Goal: Navigation & Orientation: Understand site structure

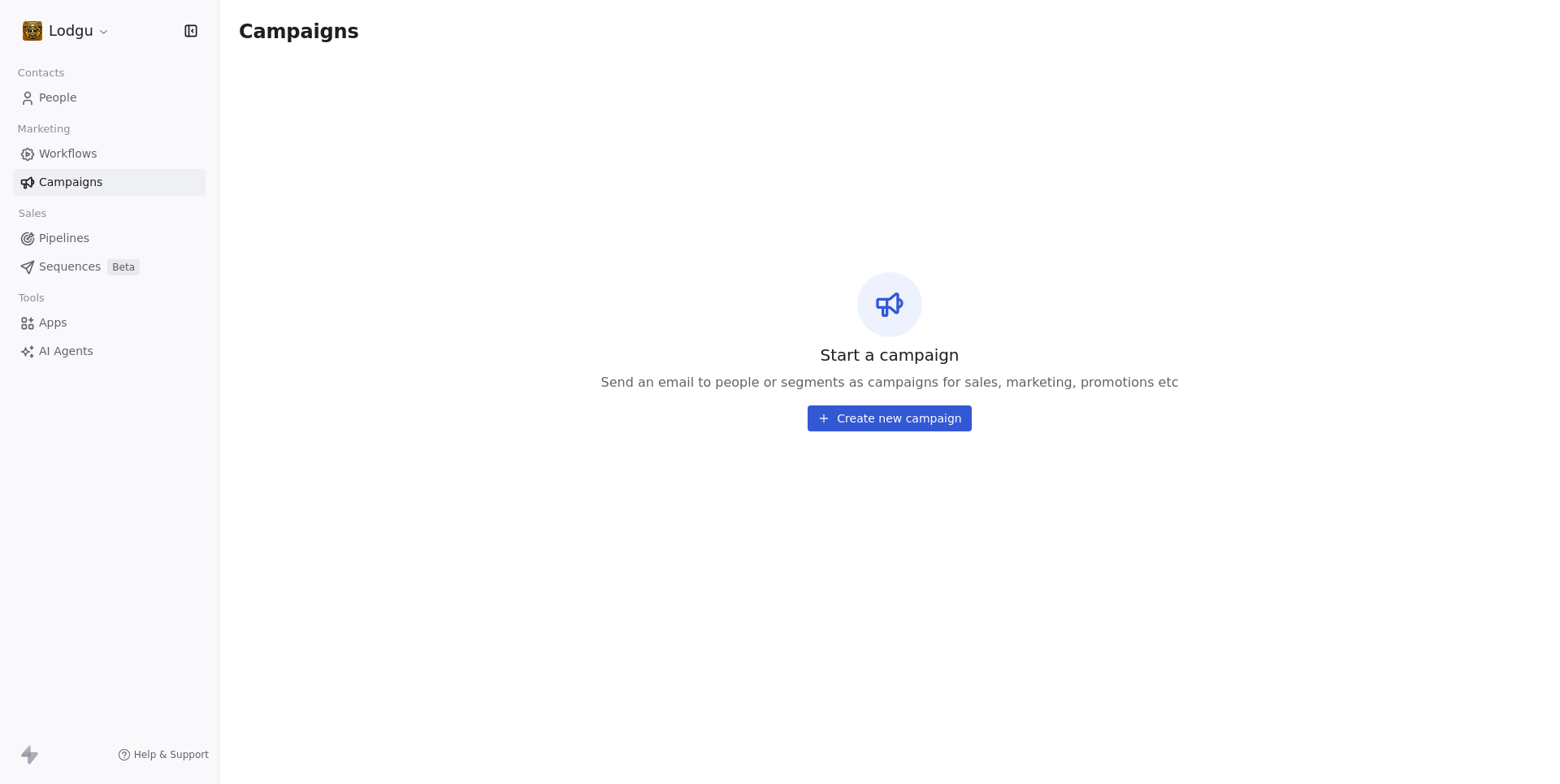
click at [37, 154] on link "Workflows" at bounding box center [109, 153] width 192 height 27
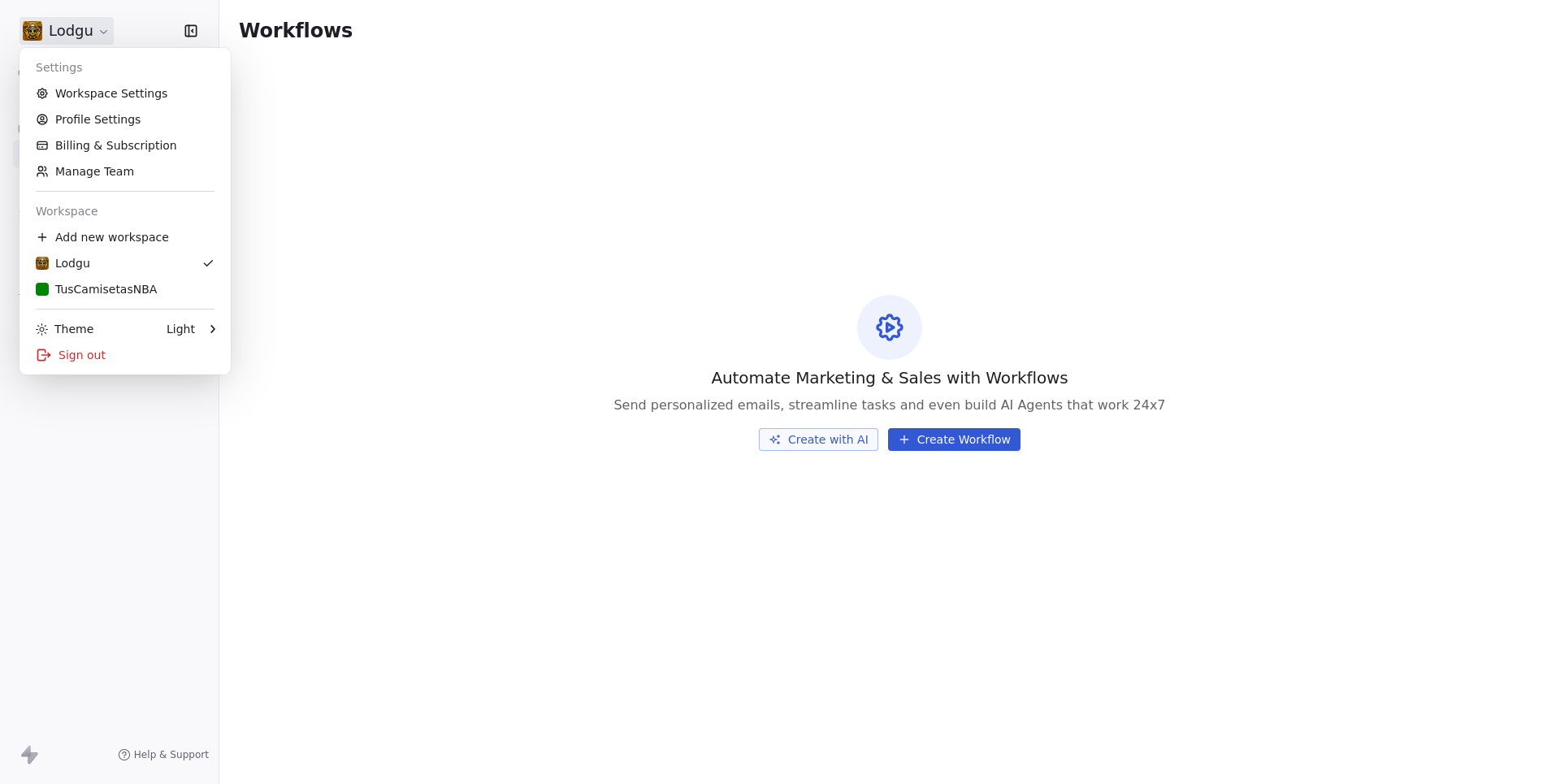
click at [80, 21] on html "Lodgu Contacts People Marketing Workflows Campaigns Sales Pipelines Sequences B…" at bounding box center [780, 392] width 1560 height 784
click at [99, 289] on div "TusCamisetasNBA" at bounding box center [96, 288] width 121 height 16
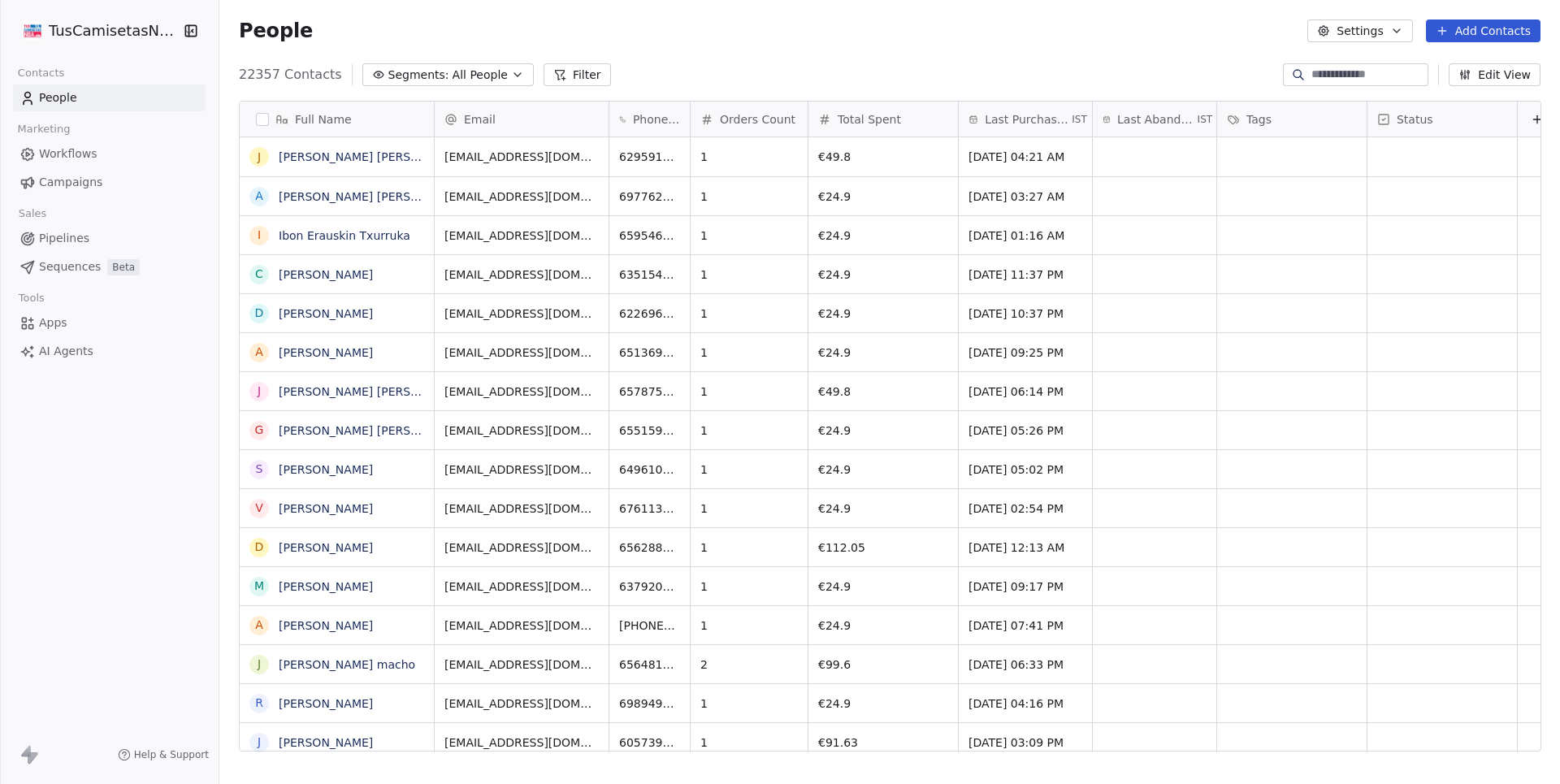
scroll to position [689, 1340]
click at [66, 163] on link "Workflows" at bounding box center [109, 153] width 192 height 27
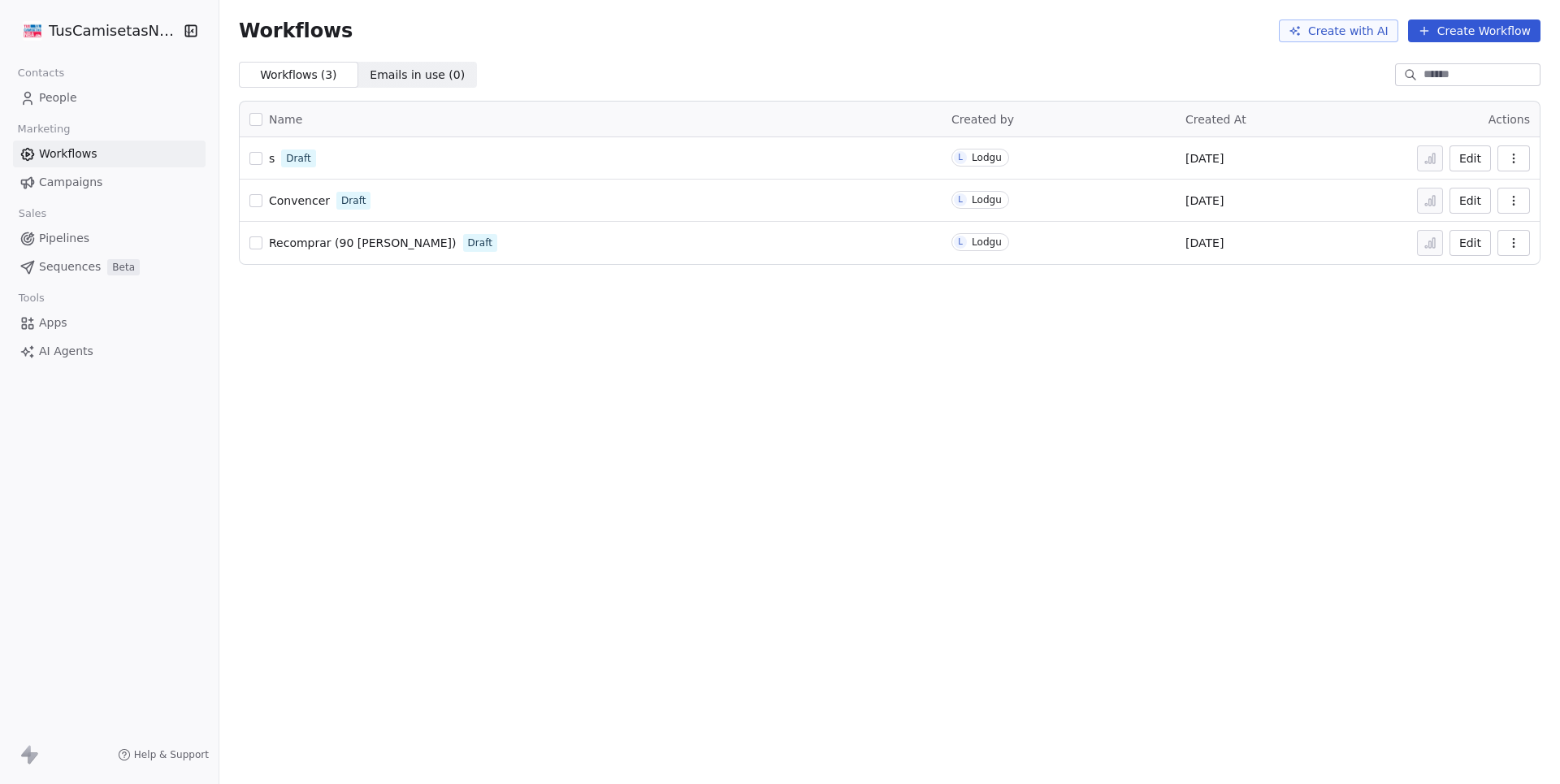
click at [68, 176] on span "Campaigns" at bounding box center [71, 182] width 63 height 17
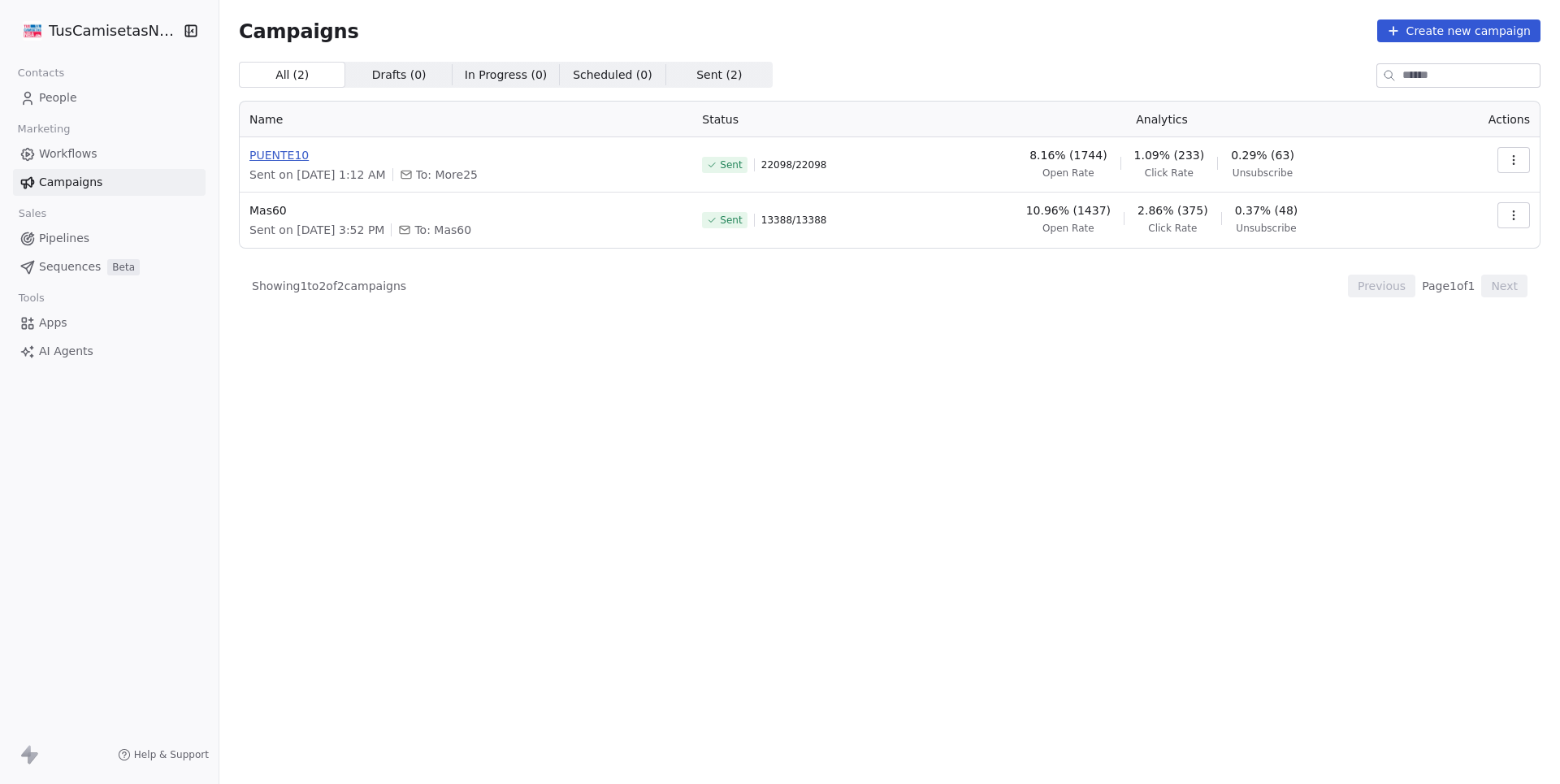
click at [268, 154] on span "PUENTE10" at bounding box center [465, 154] width 433 height 16
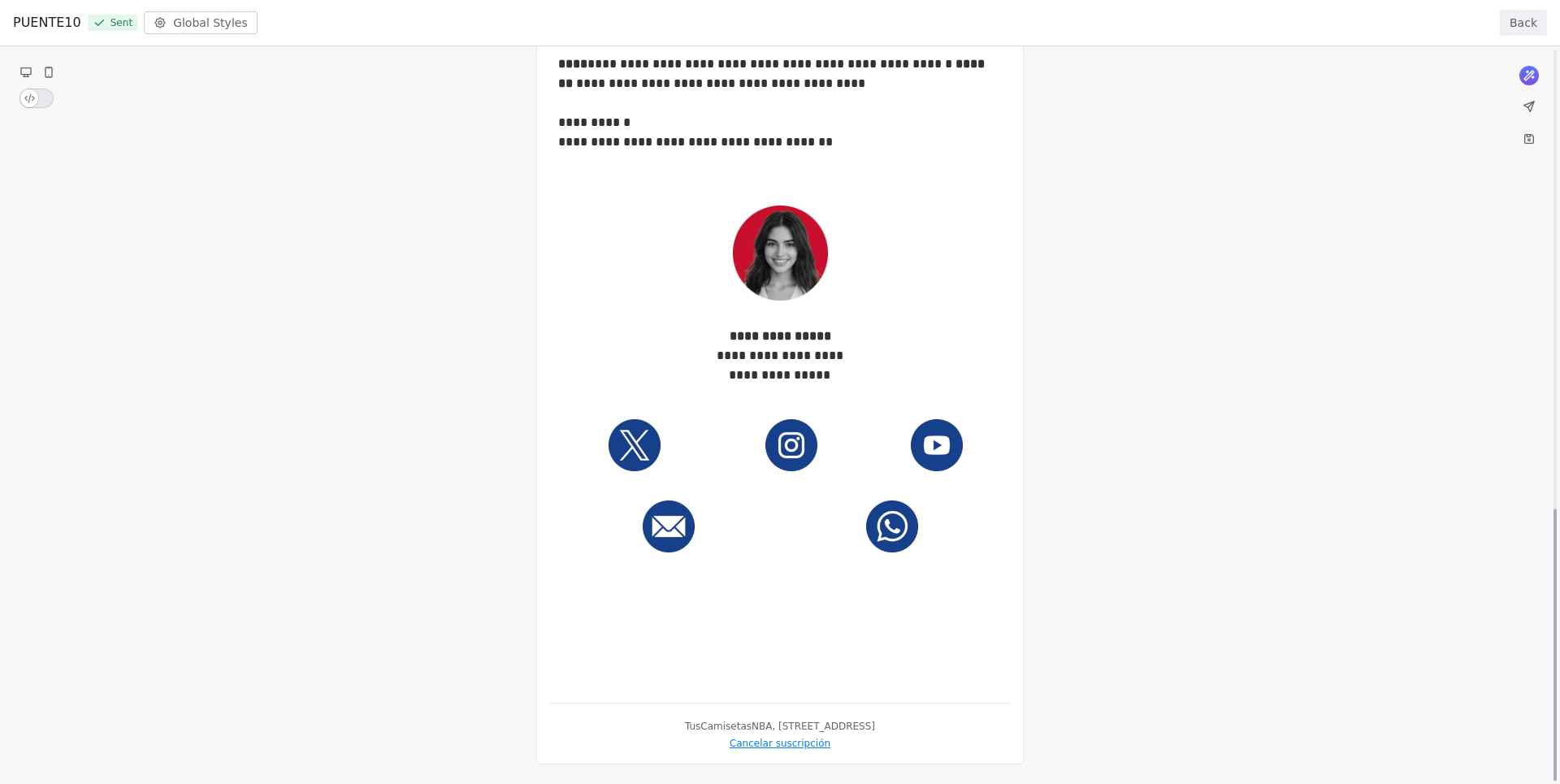
scroll to position [1245, 0]
click at [1527, 22] on button "Back" at bounding box center [1523, 22] width 47 height 26
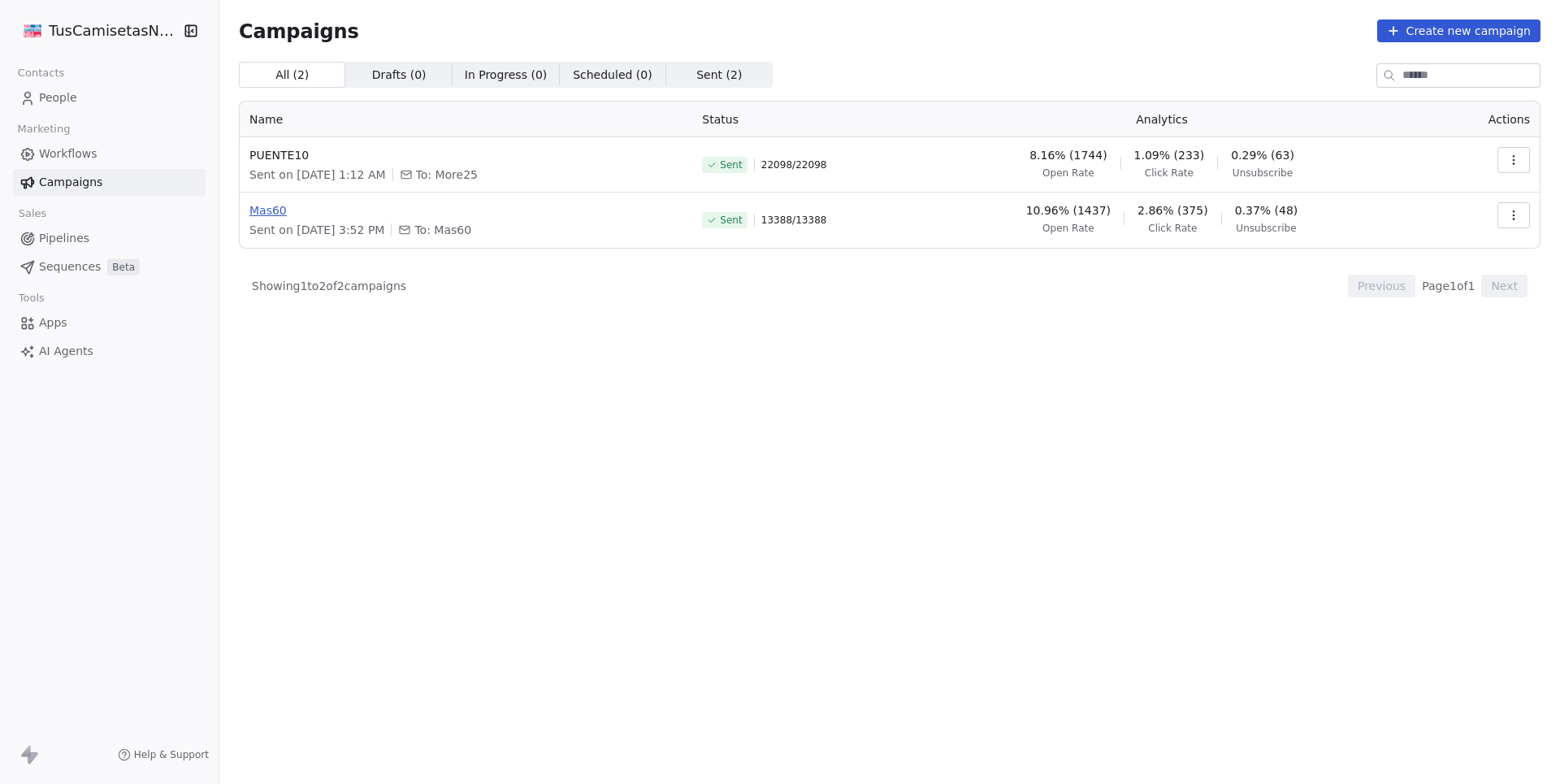
click at [282, 209] on span "Mas60" at bounding box center [465, 210] width 433 height 16
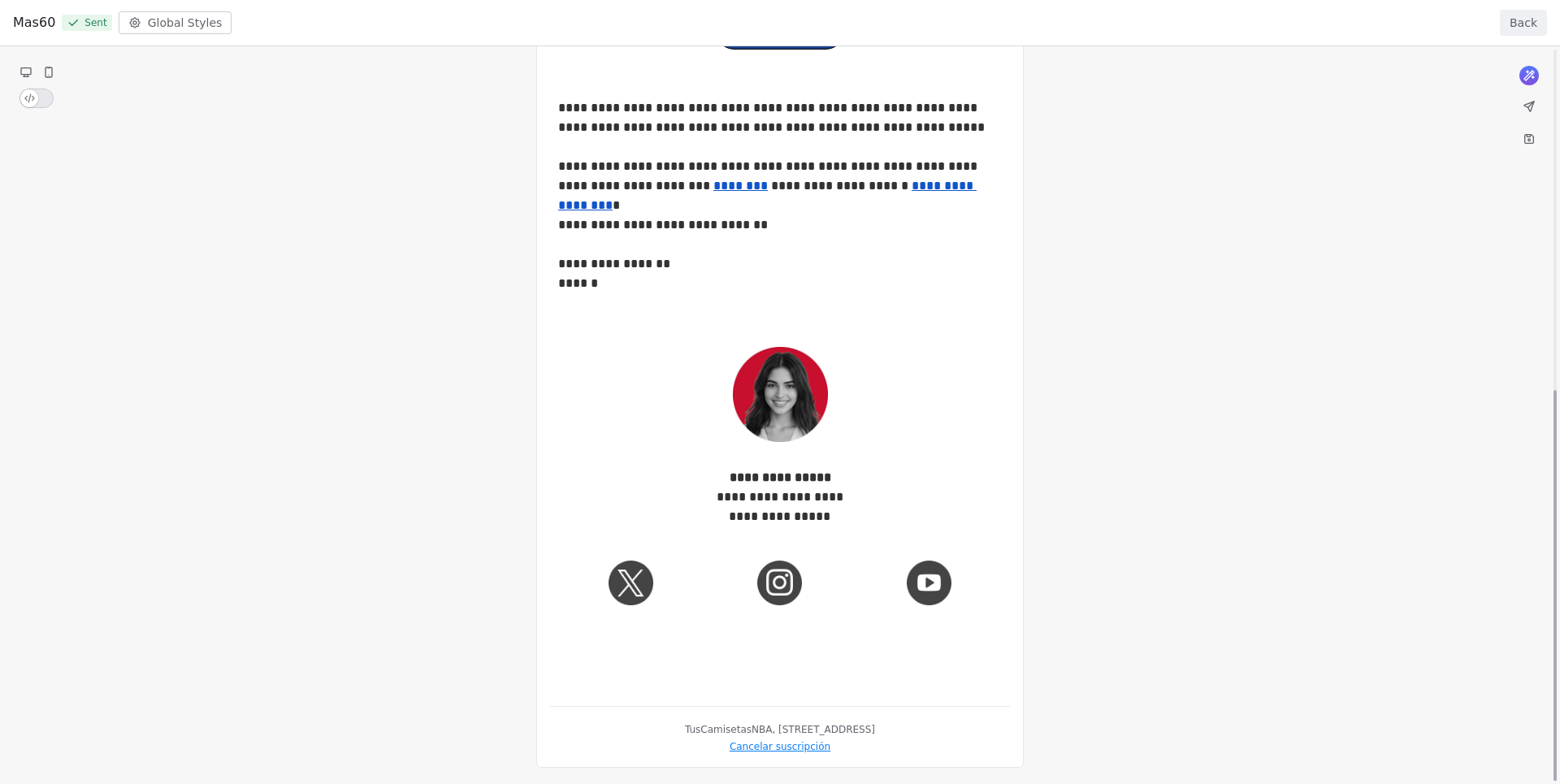
scroll to position [0, 0]
click at [1537, 20] on button "Back" at bounding box center [1523, 22] width 47 height 26
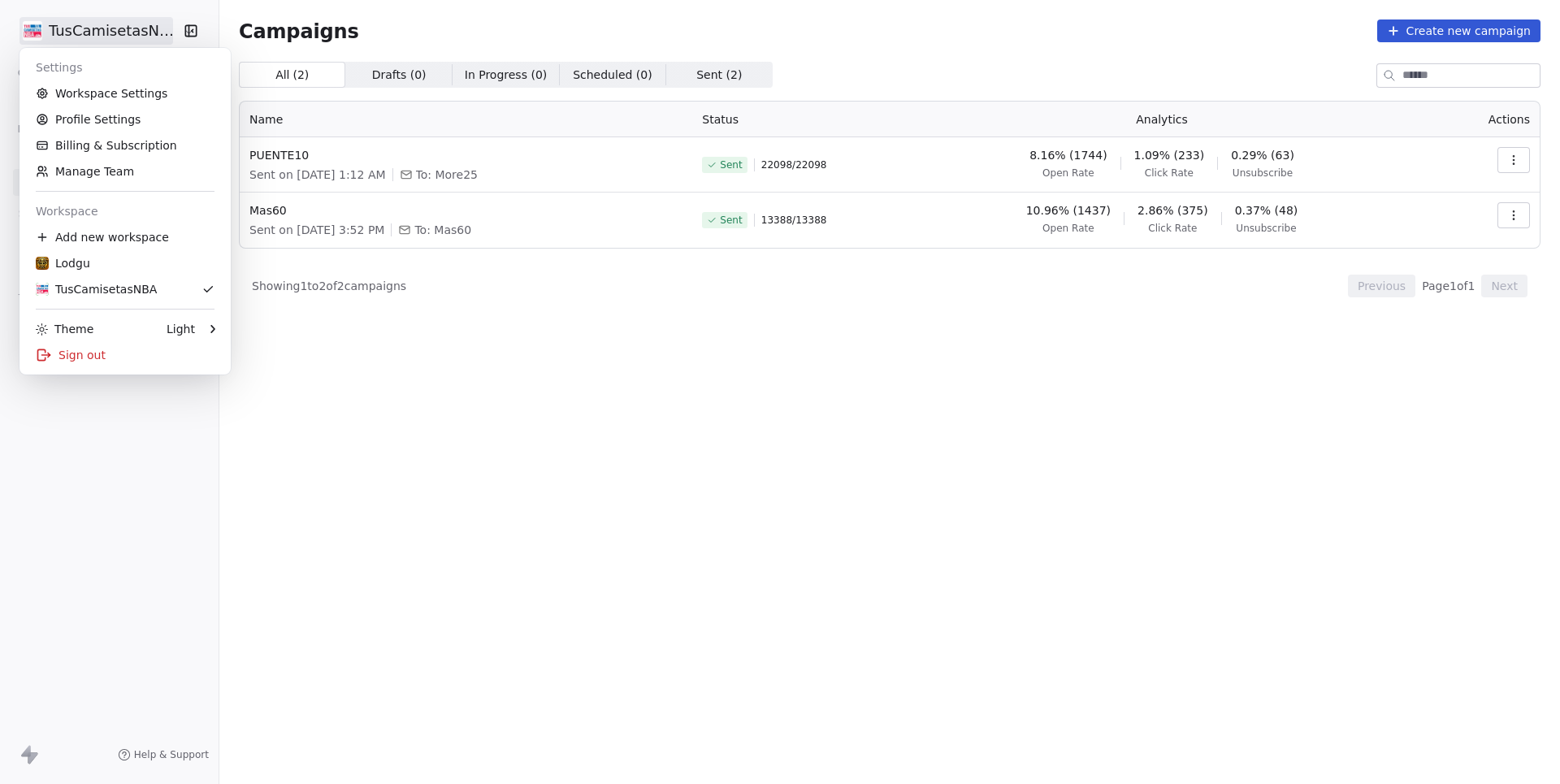
click at [130, 29] on html "TusCamisetasNBA Contacts People Marketing Workflows Campaigns Sales Pipelines S…" at bounding box center [780, 392] width 1560 height 784
click at [126, 96] on link "Workspace Settings" at bounding box center [125, 94] width 198 height 26
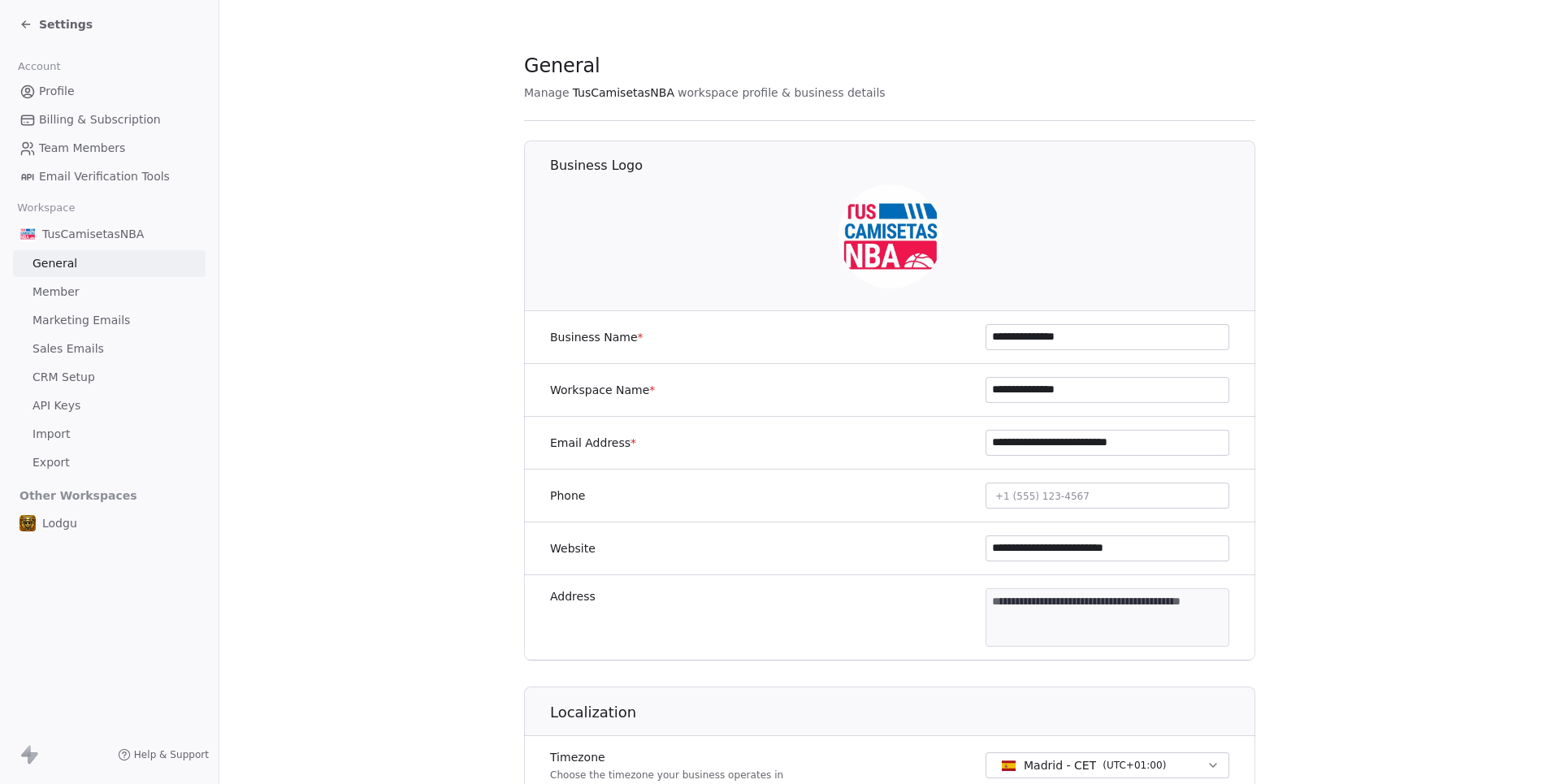
click at [75, 85] on link "Profile" at bounding box center [109, 91] width 192 height 27
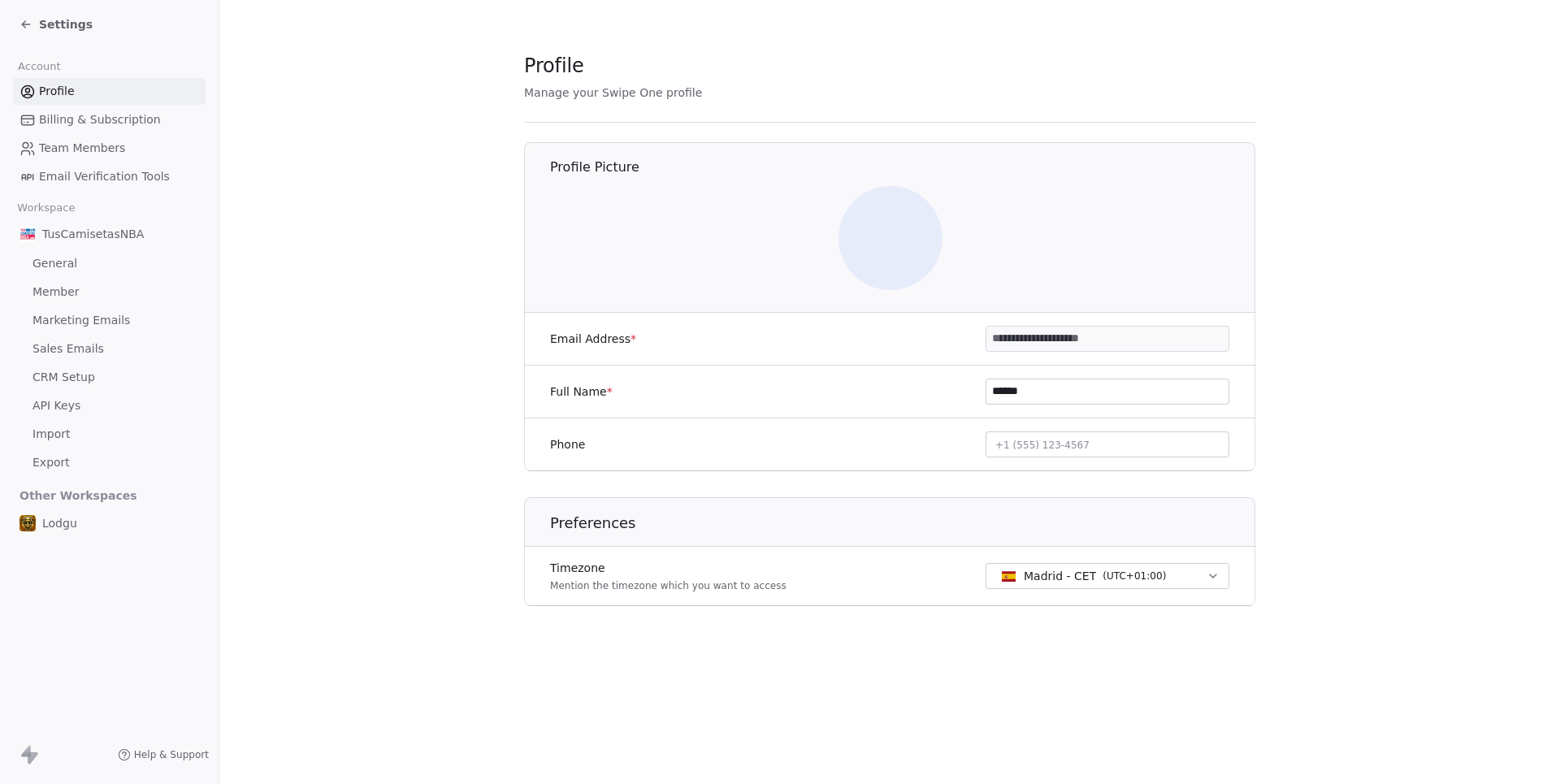
click at [76, 118] on span "Billing & Subscription" at bounding box center [99, 120] width 122 height 17
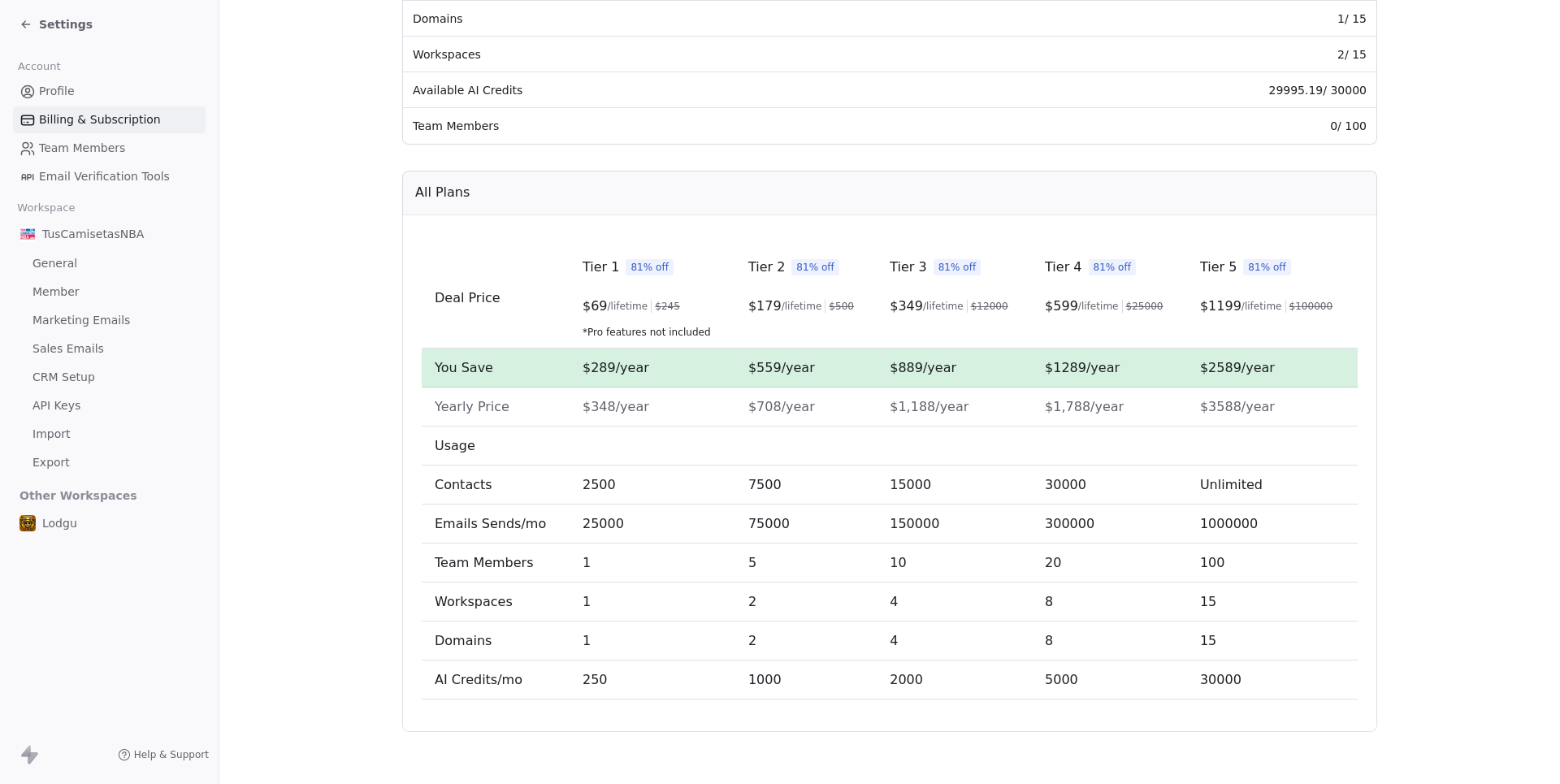
scroll to position [373, 0]
click at [61, 150] on span "Team Members" at bounding box center [82, 148] width 86 height 17
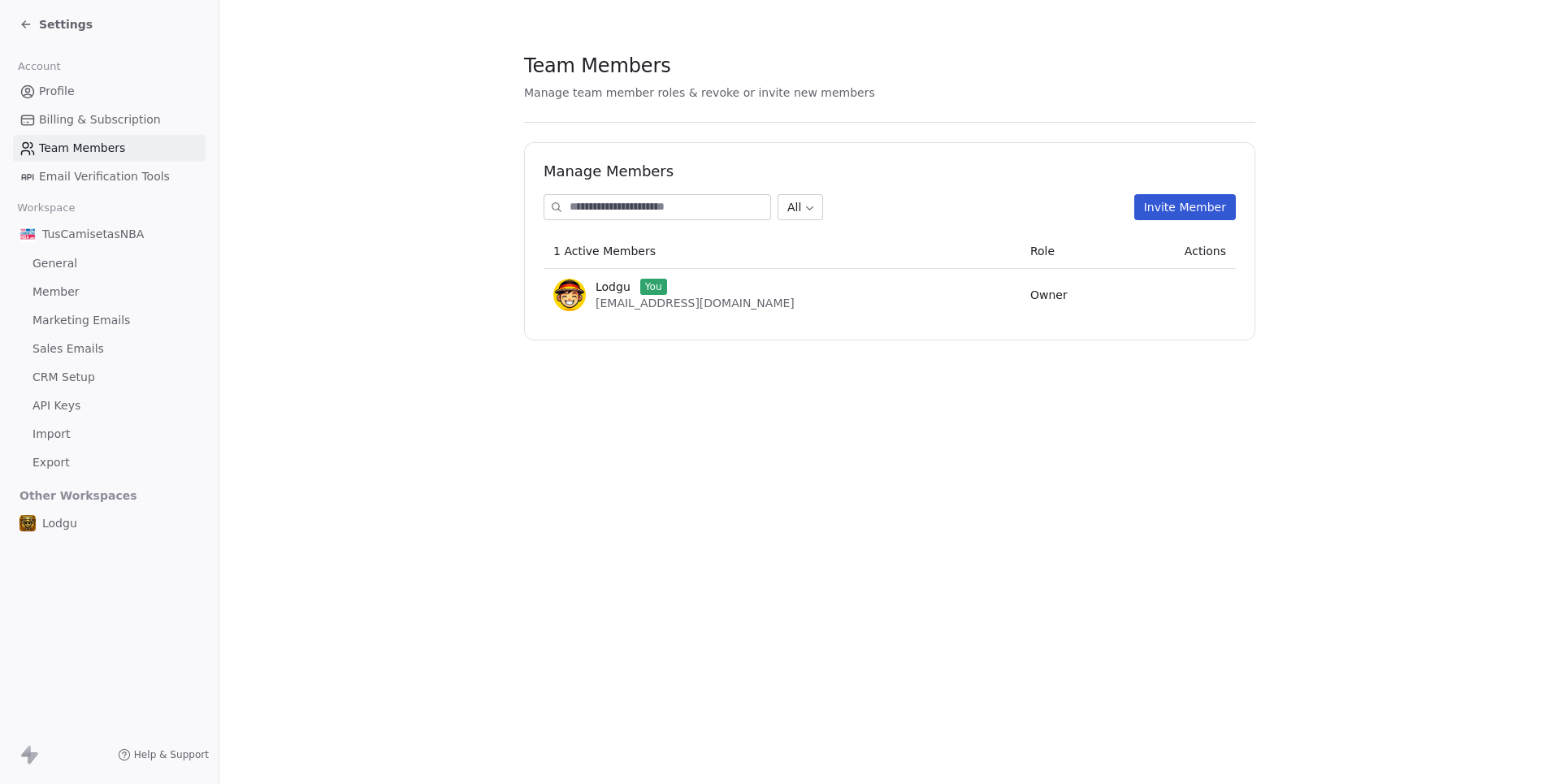
click at [55, 31] on span "Settings" at bounding box center [66, 23] width 54 height 16
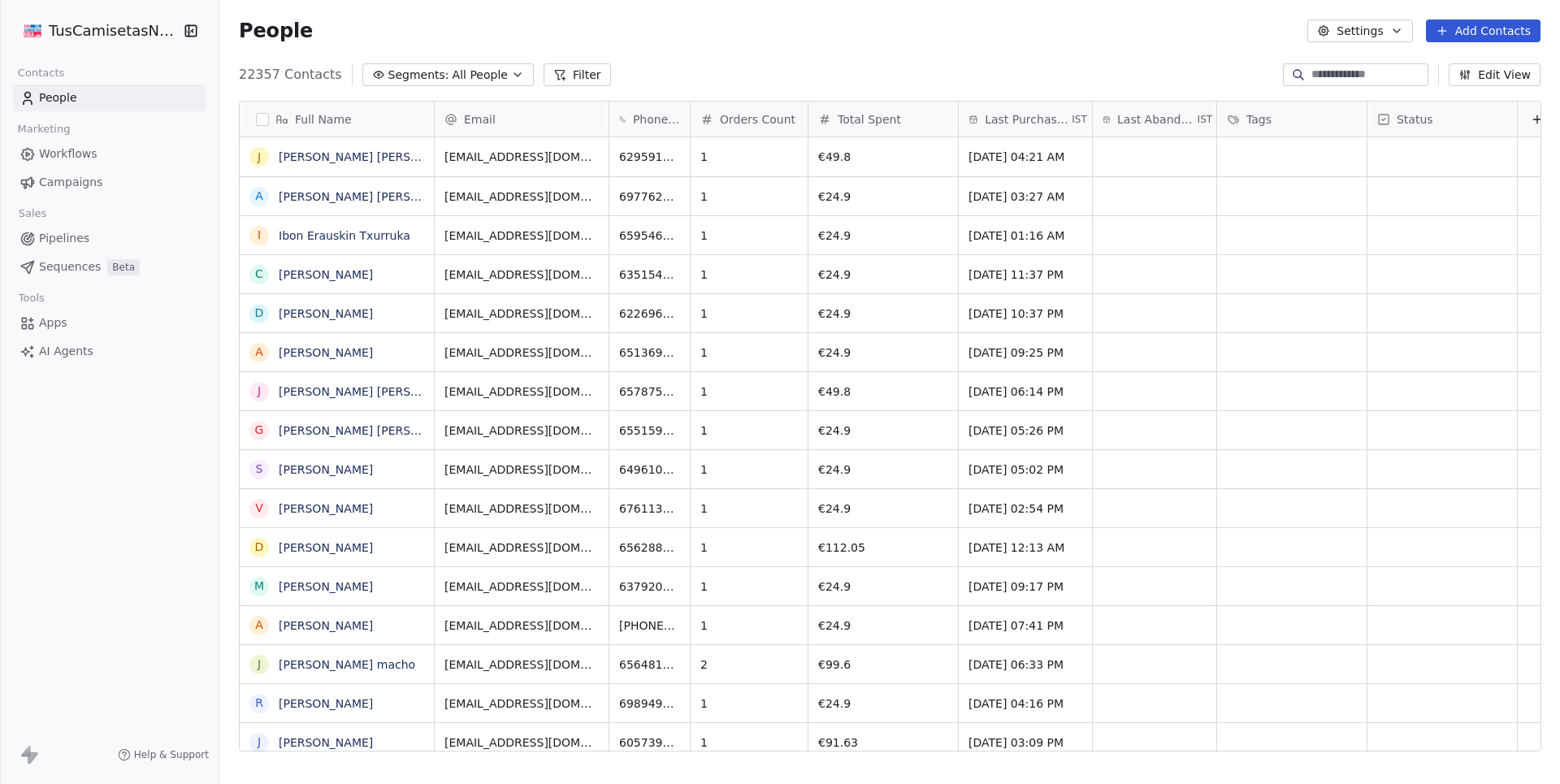
scroll to position [689, 1340]
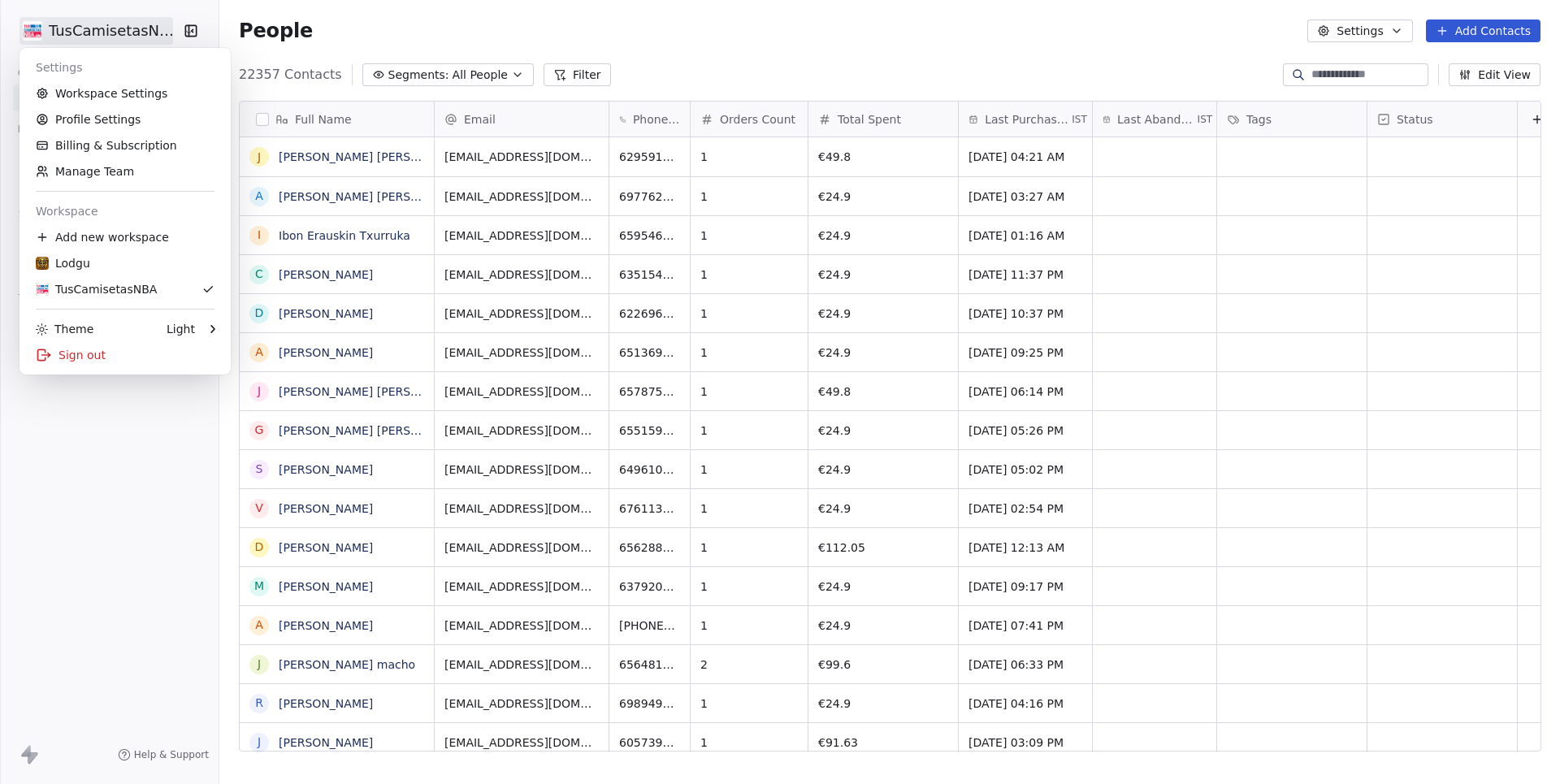
click at [88, 34] on html "TusCamisetasNBA Contacts People Marketing Workflows Campaigns Sales Pipelines S…" at bounding box center [780, 392] width 1560 height 784
click at [86, 89] on link "Workspace Settings" at bounding box center [125, 94] width 198 height 26
